Goal: Register for event/course

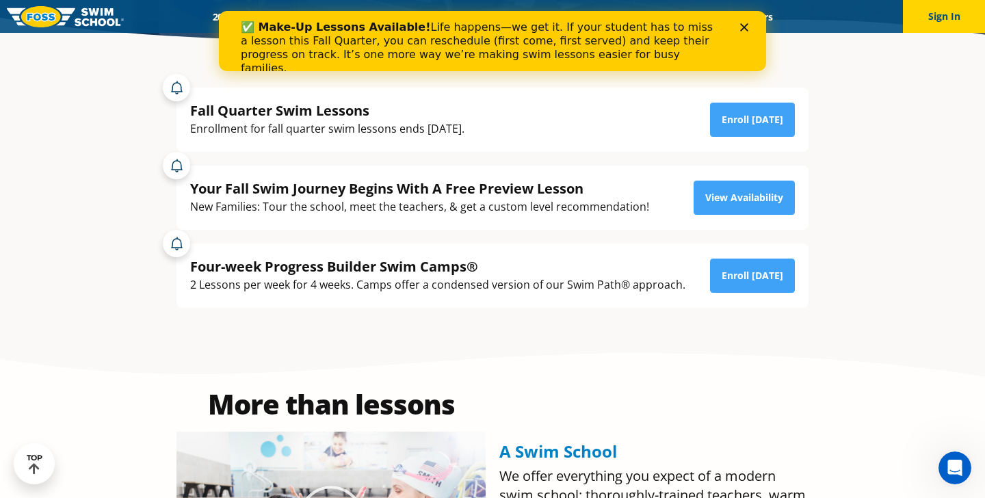
scroll to position [295, 0]
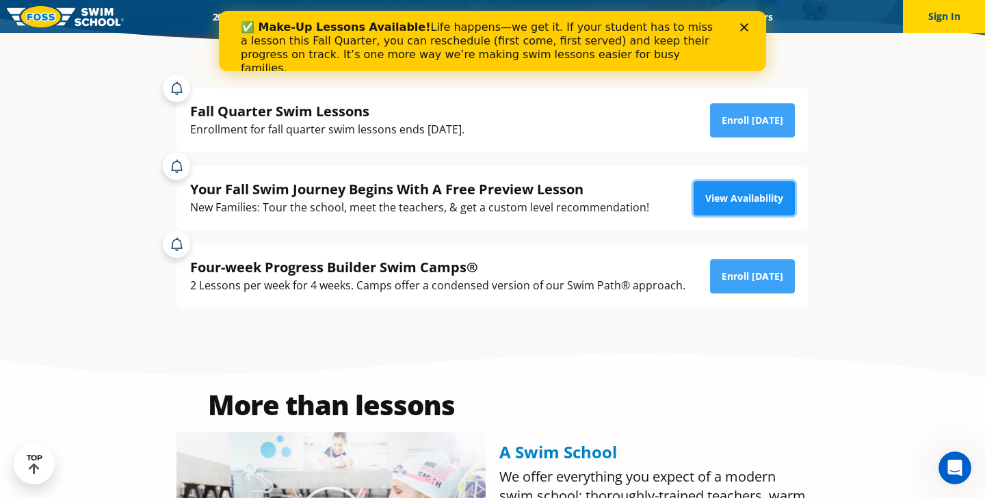
click at [734, 215] on link "View Availability" at bounding box center [743, 198] width 101 height 34
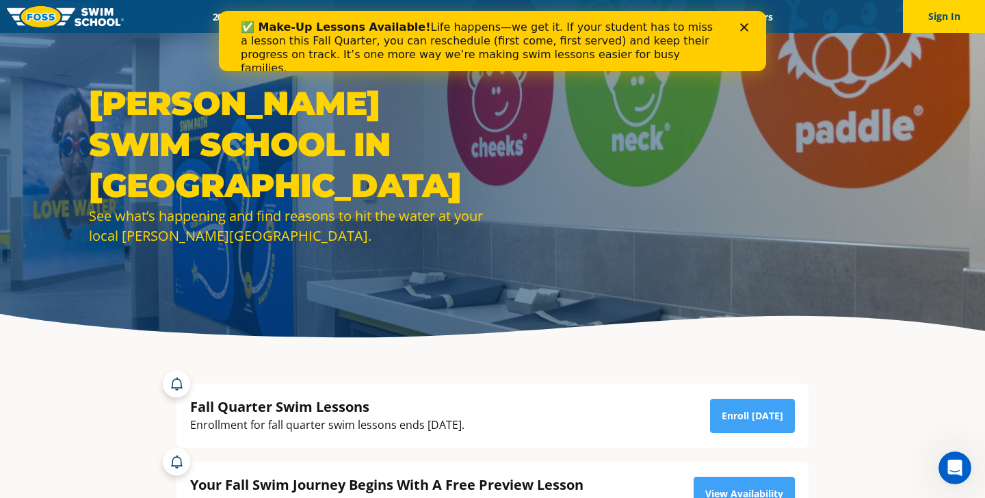
click at [747, 23] on icon "Close" at bounding box center [744, 27] width 8 height 8
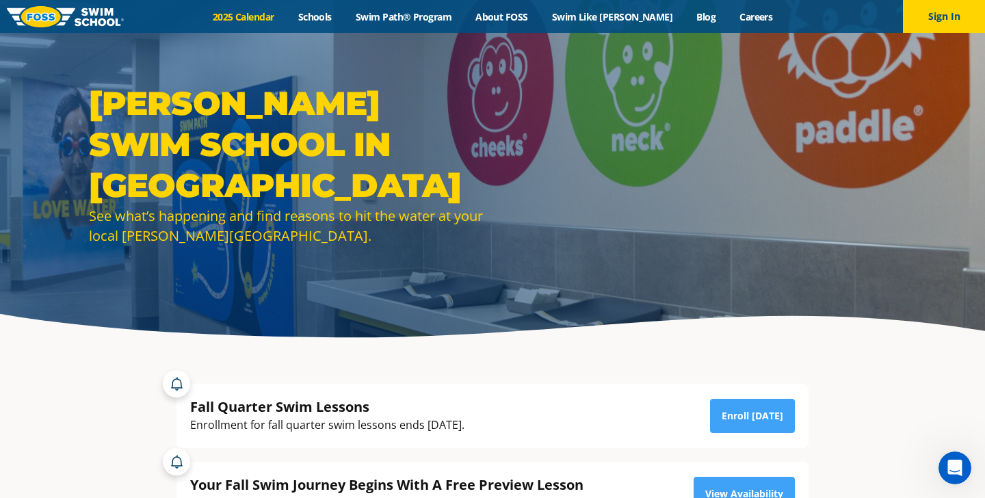
click at [269, 20] on link "2025 Calendar" at bounding box center [242, 16] width 85 height 13
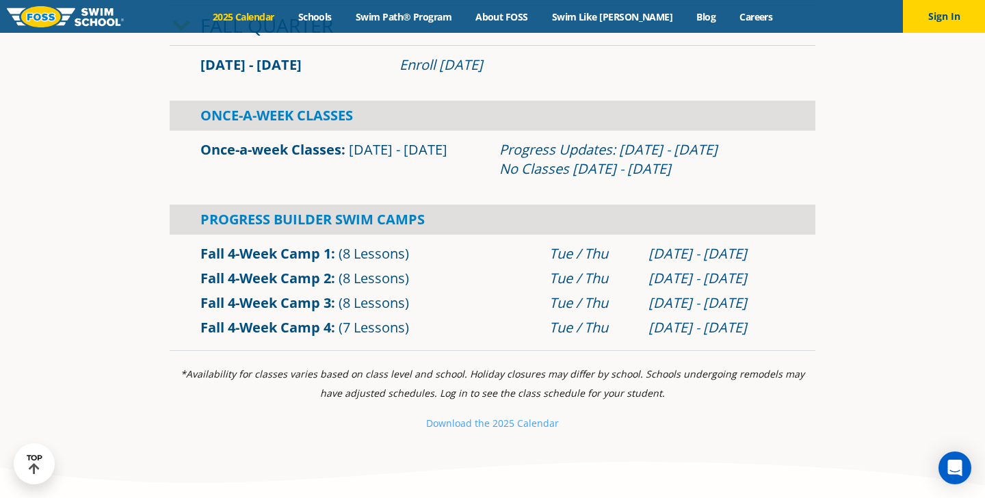
scroll to position [471, 0]
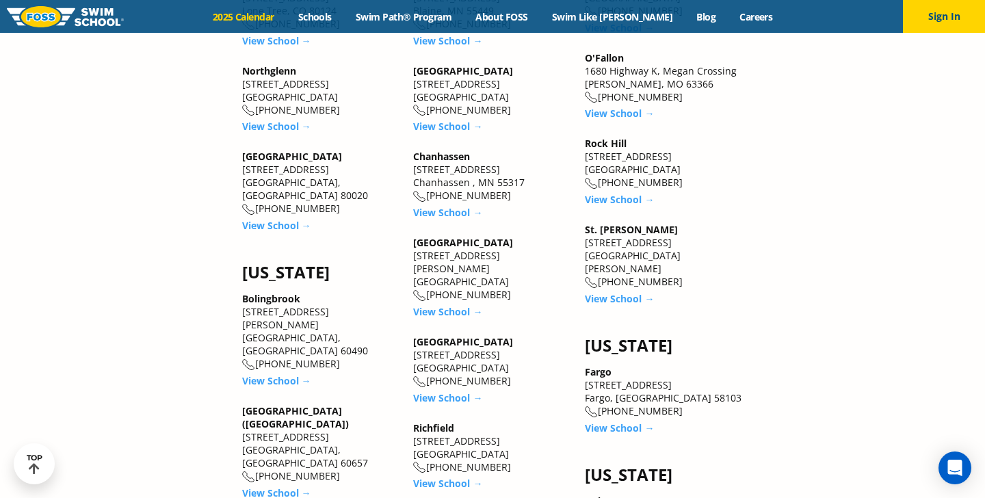
scroll to position [1435, 0]
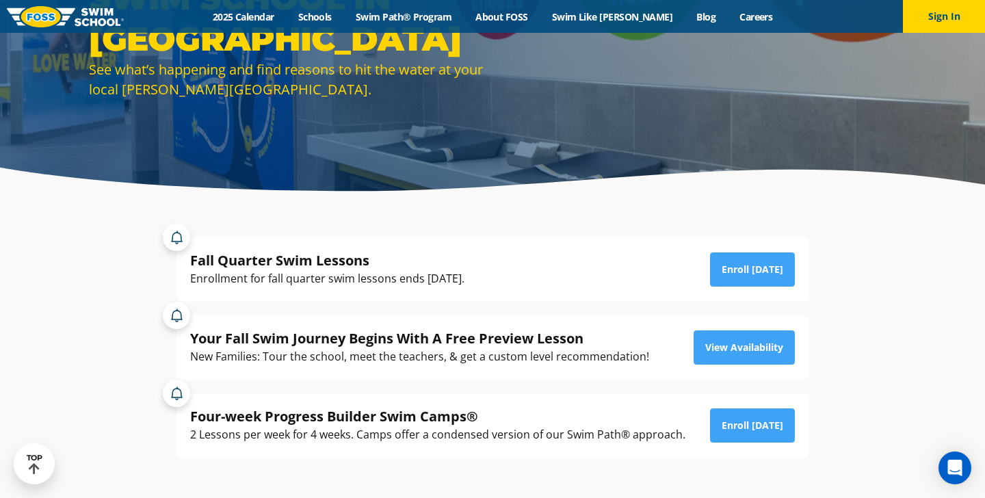
scroll to position [147, 0]
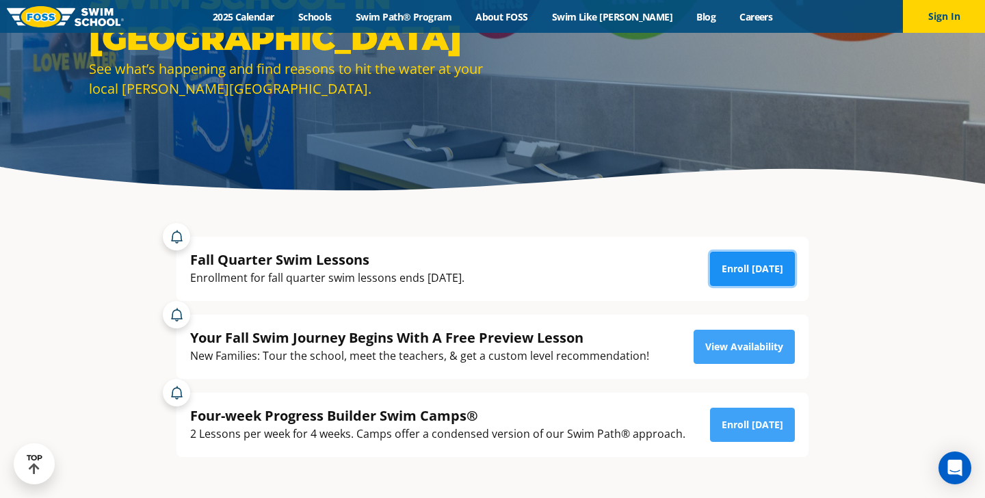
click at [741, 286] on link "Enroll [DATE]" at bounding box center [752, 269] width 85 height 34
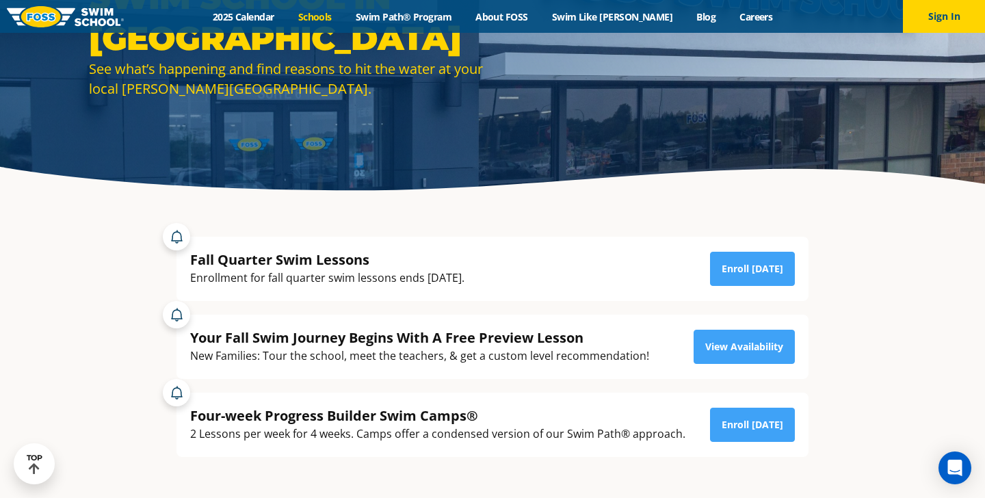
click at [336, 21] on link "Schools" at bounding box center [314, 16] width 57 height 13
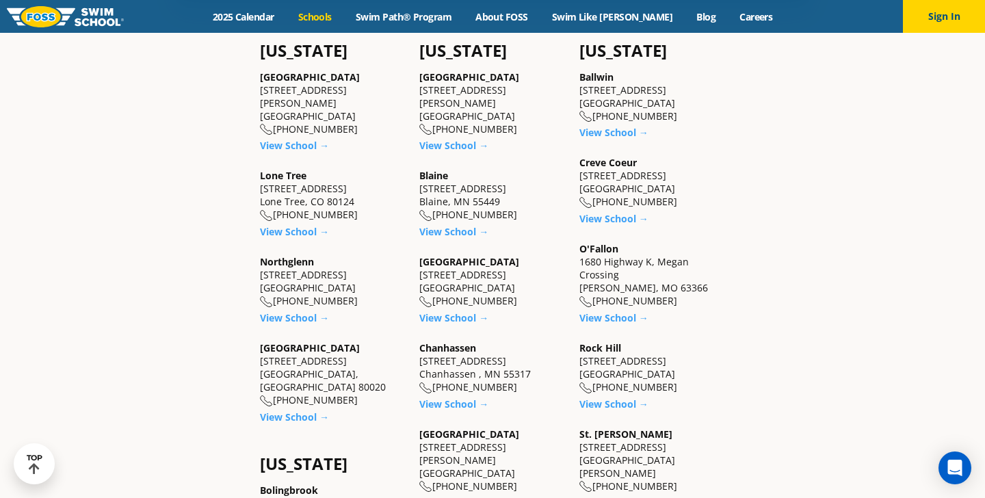
scroll to position [456, 0]
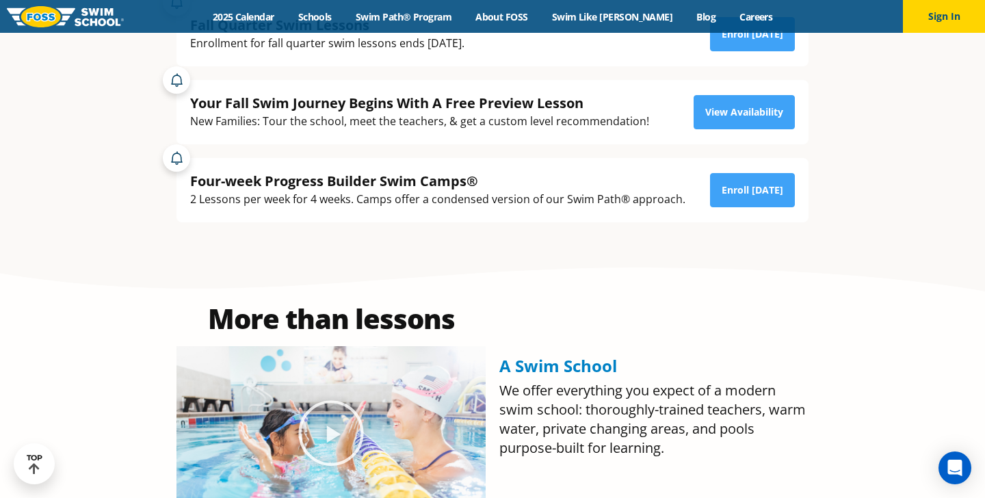
scroll to position [376, 0]
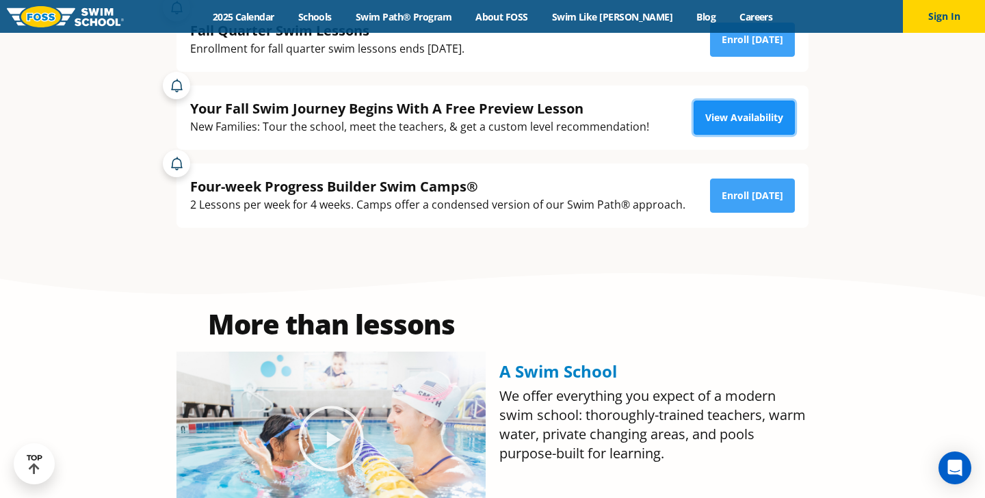
click at [771, 135] on link "View Availability" at bounding box center [743, 118] width 101 height 34
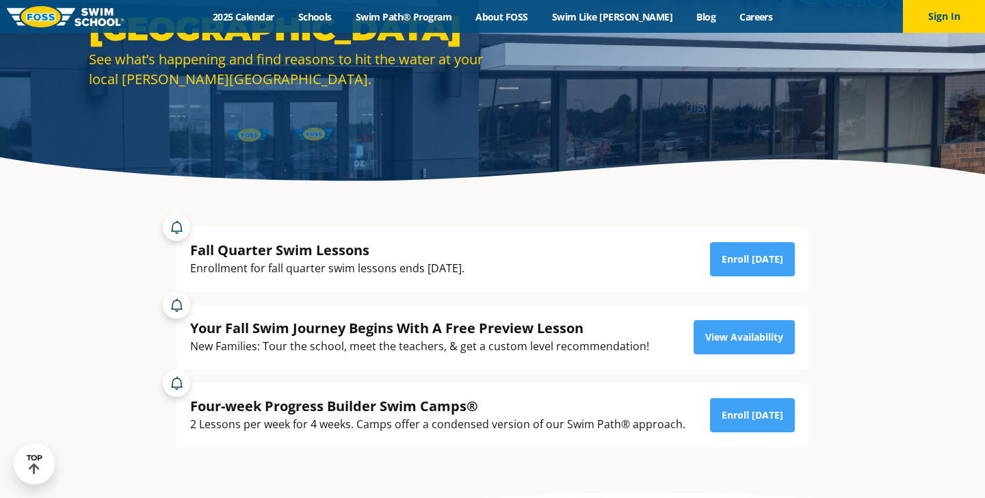
scroll to position [157, 0]
click at [277, 19] on link "2025 Calendar" at bounding box center [242, 16] width 85 height 13
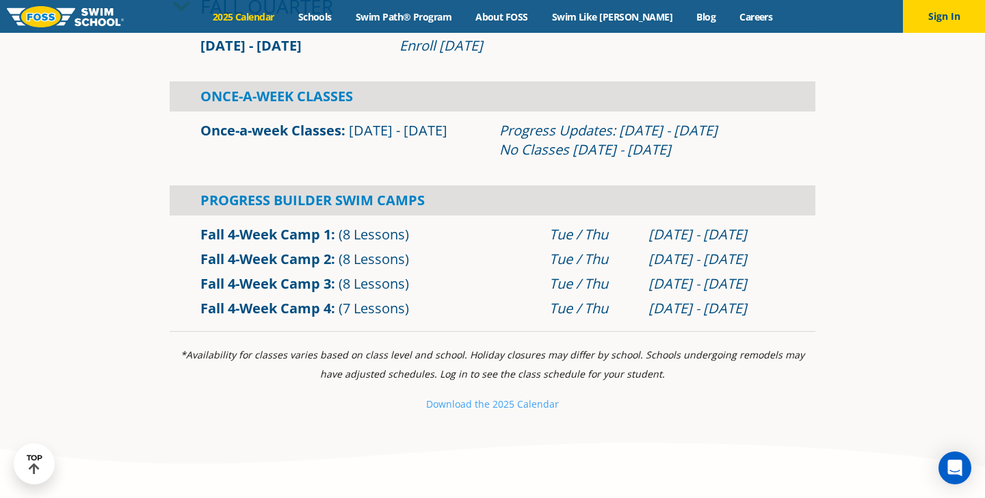
scroll to position [480, 0]
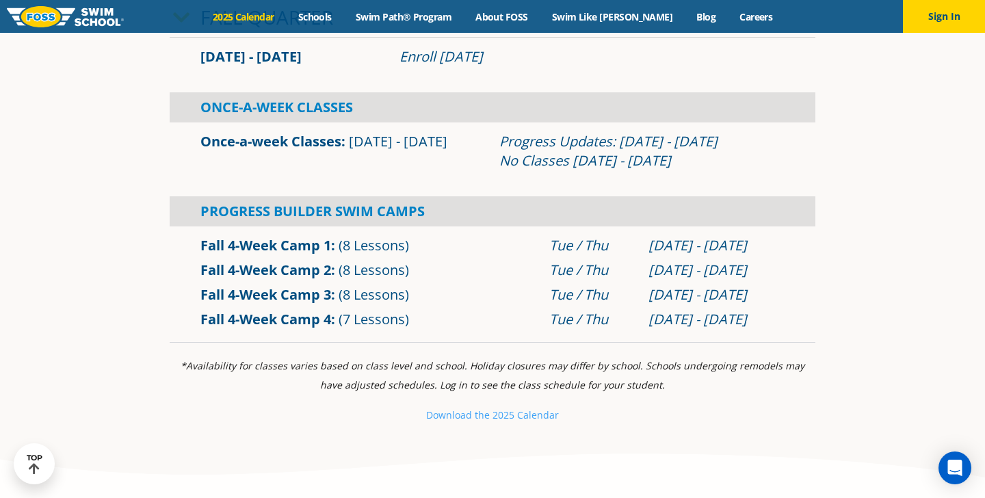
click at [0, 0] on link "Once-a-week Classes" at bounding box center [0, 0] width 0 height 0
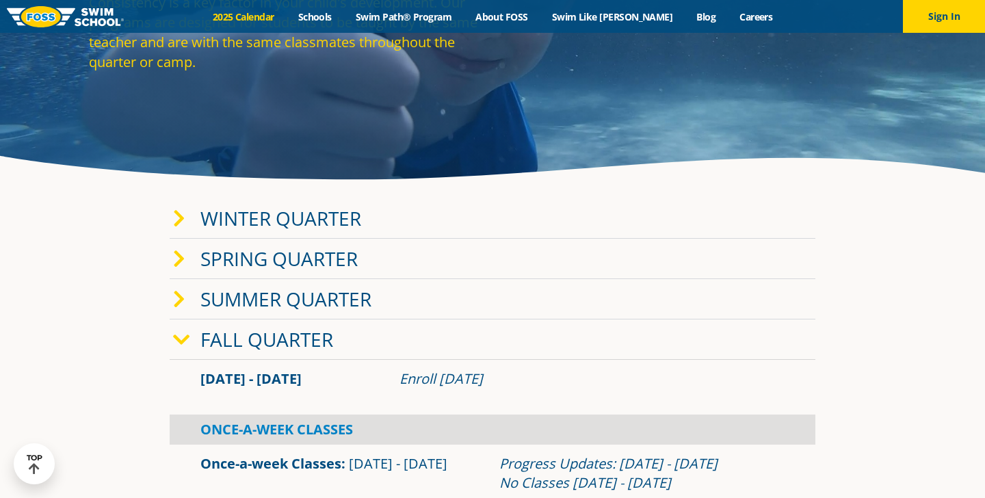
scroll to position [154, 0]
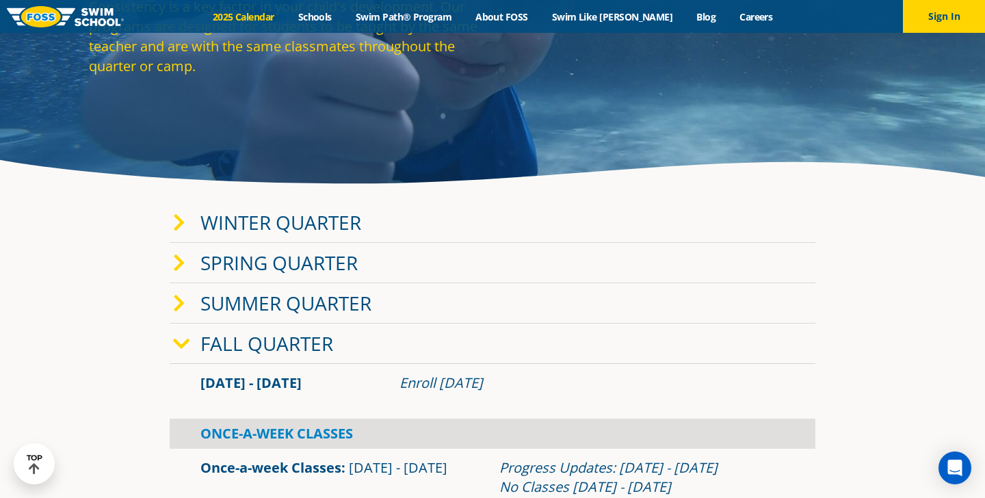
click at [276, 10] on link "2025 Calendar" at bounding box center [242, 16] width 85 height 13
